Goal: Obtain resource: Download file/media

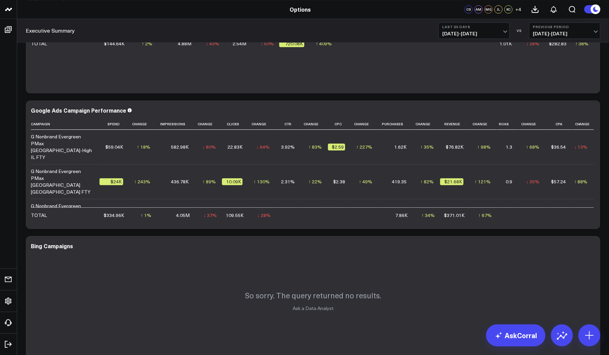
scroll to position [457, 0]
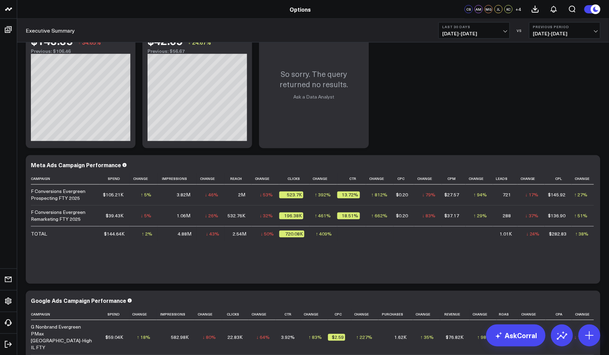
click at [488, 33] on span "[DATE] - [DATE]" at bounding box center [474, 33] width 64 height 5
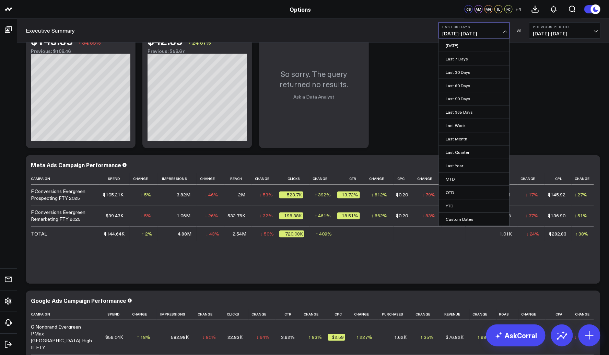
click at [498, 29] on button "Last 30 Days [DATE] - [DATE]" at bounding box center [473, 30] width 71 height 16
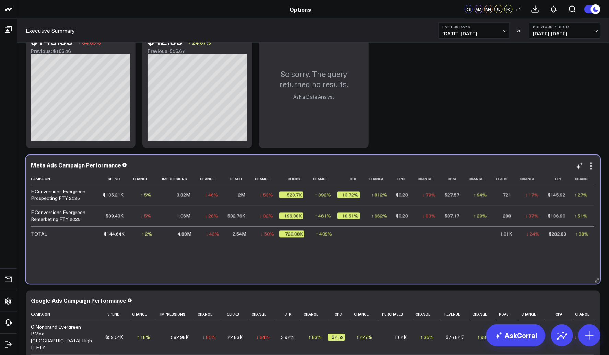
click at [116, 237] on td "$144.64K" at bounding box center [114, 233] width 30 height 15
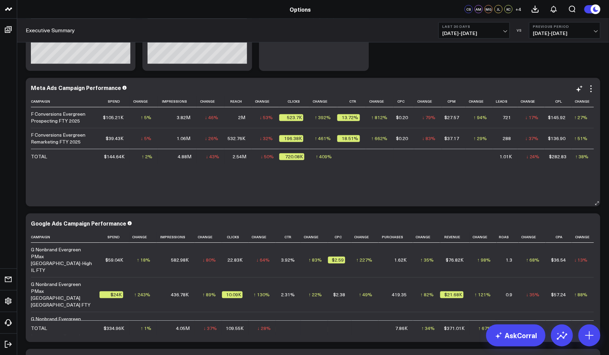
scroll to position [571, 0]
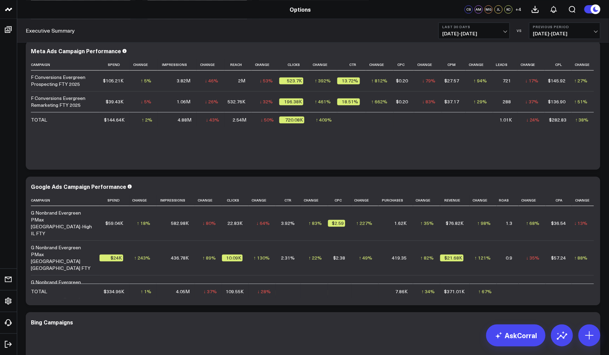
click at [158, 173] on div "Modify via AI Copy link to widget Ask support Remove Create linked copy Executi…" at bounding box center [312, 105] width 581 height 1258
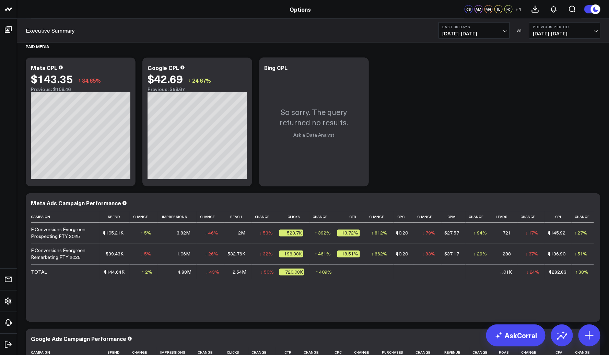
scroll to position [228, 0]
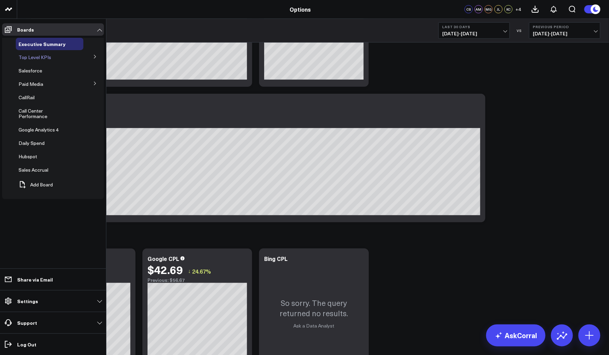
click at [48, 59] on span "Top Level KPIs" at bounding box center [35, 57] width 33 height 7
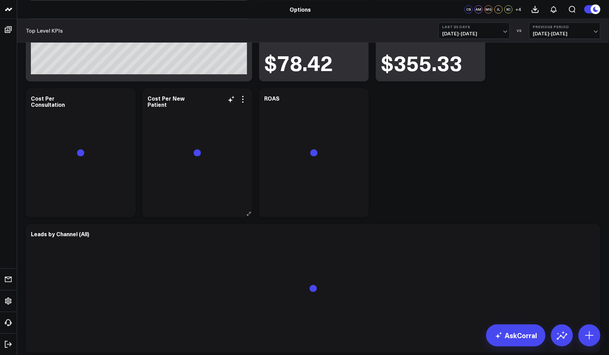
scroll to position [762, 0]
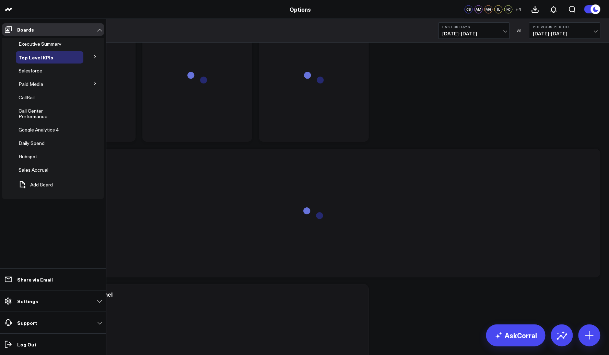
click at [94, 56] on icon at bounding box center [95, 57] width 4 height 4
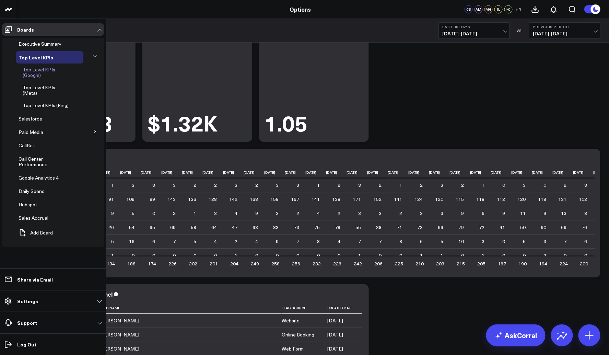
click at [39, 72] on span "Top Level KPIs (Google)" at bounding box center [39, 72] width 33 height 12
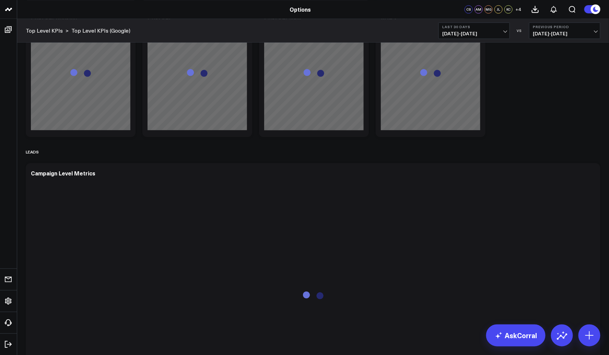
scroll to position [724, 0]
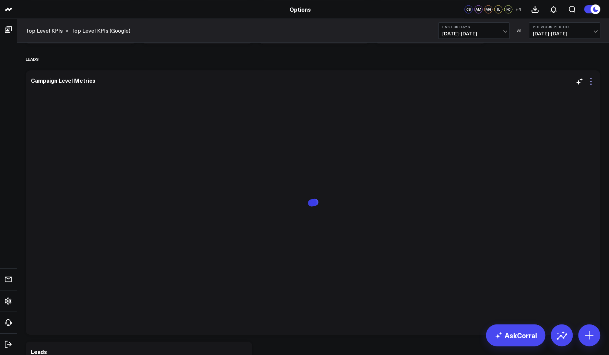
click at [589, 83] on icon at bounding box center [591, 81] width 8 height 8
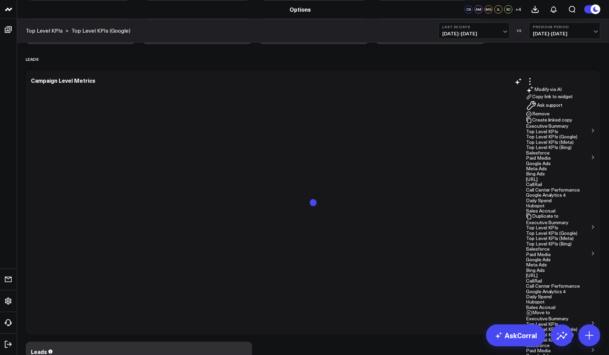
scroll to position [737, 0]
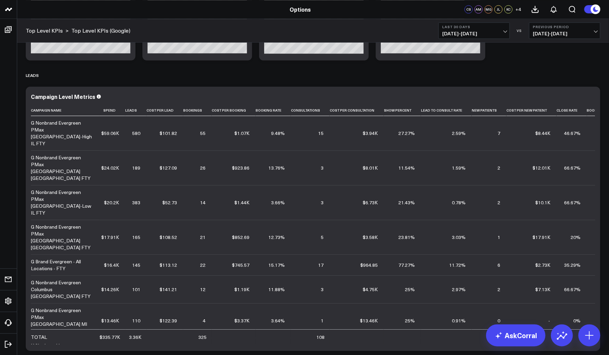
scroll to position [710, 0]
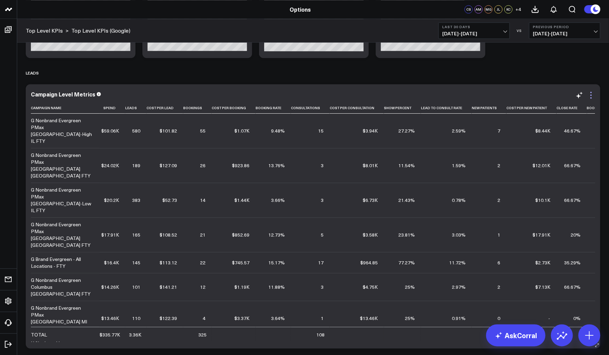
click at [590, 96] on icon at bounding box center [591, 95] width 8 height 8
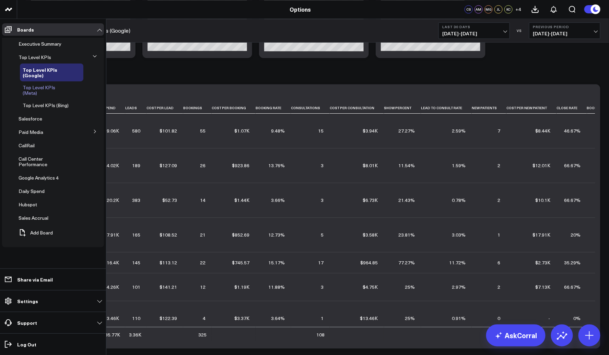
click at [48, 87] on span "Top Level KPIs (Meta)" at bounding box center [39, 90] width 33 height 12
